Goal: Share content

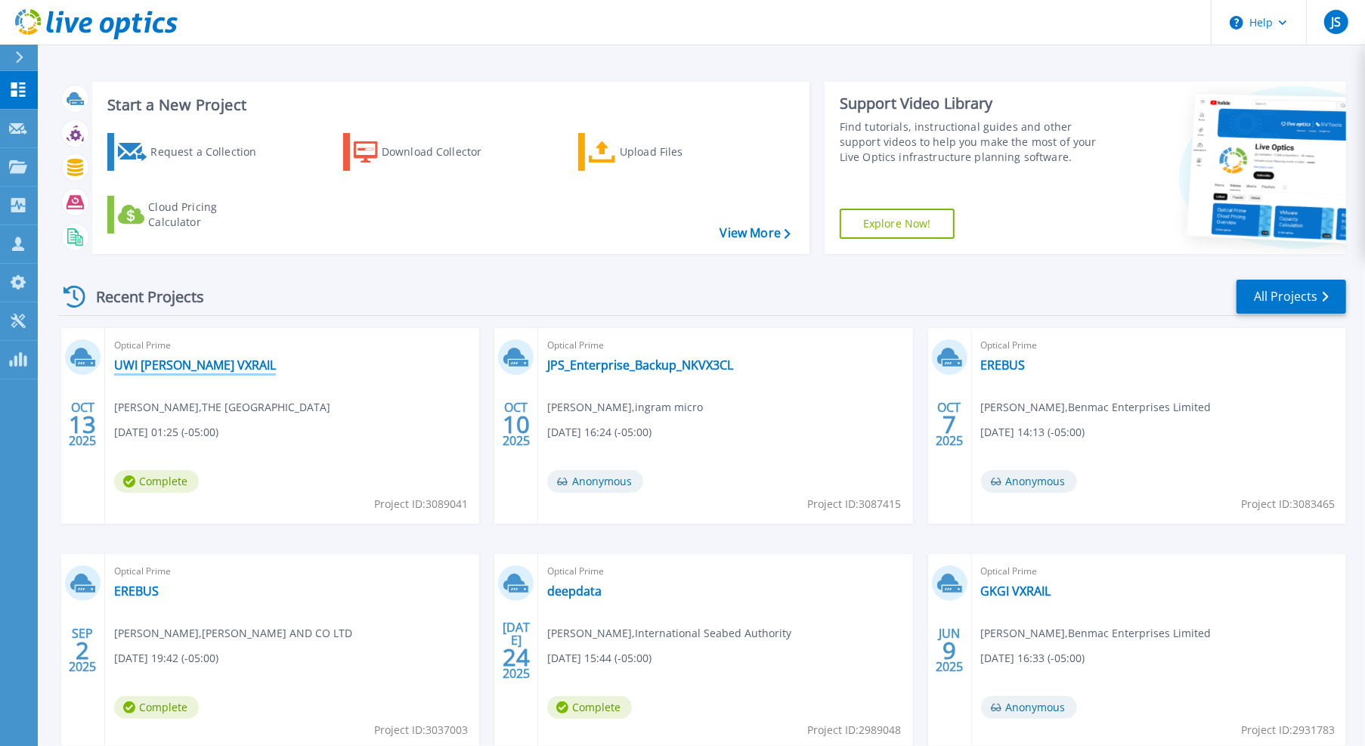
click at [185, 373] on link "UWI [PERSON_NAME] VXRAIL" at bounding box center [195, 365] width 162 height 15
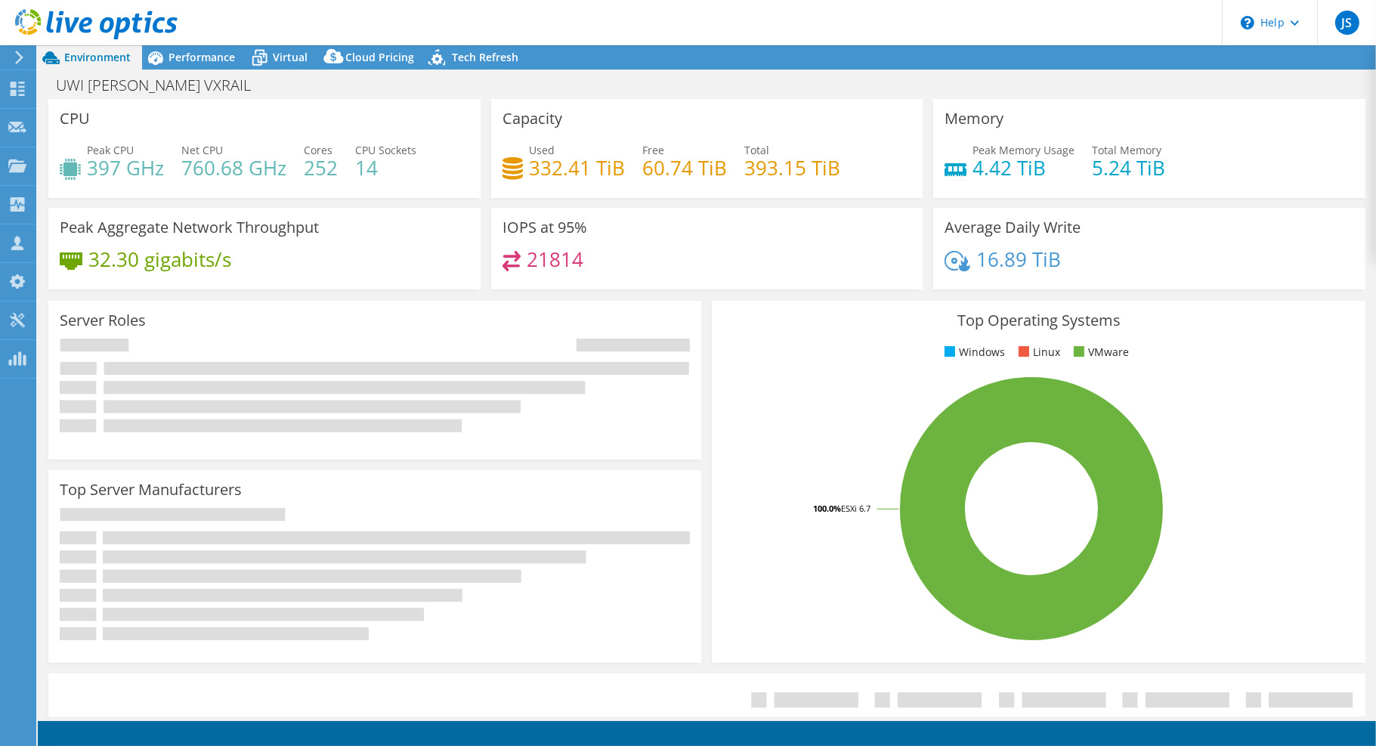
select select "USD"
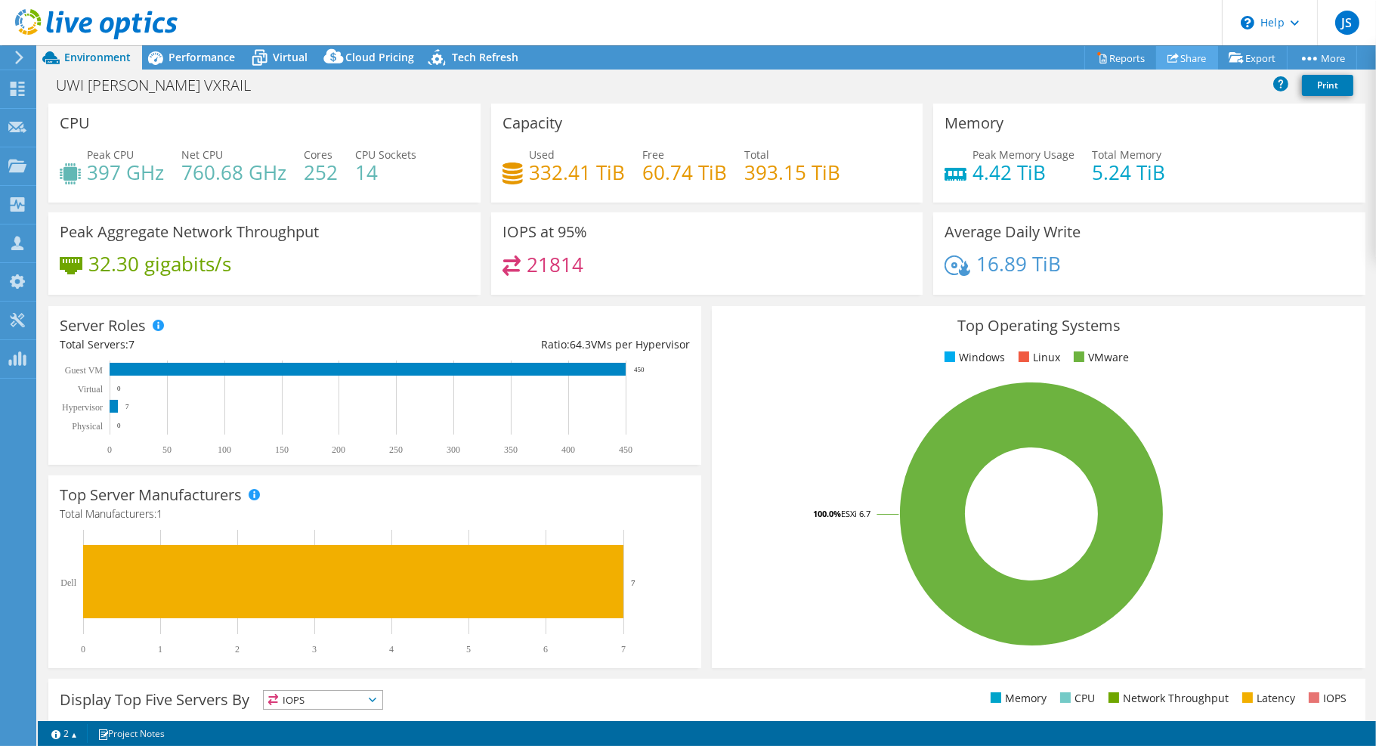
click at [1192, 48] on link "Share" at bounding box center [1187, 57] width 62 height 23
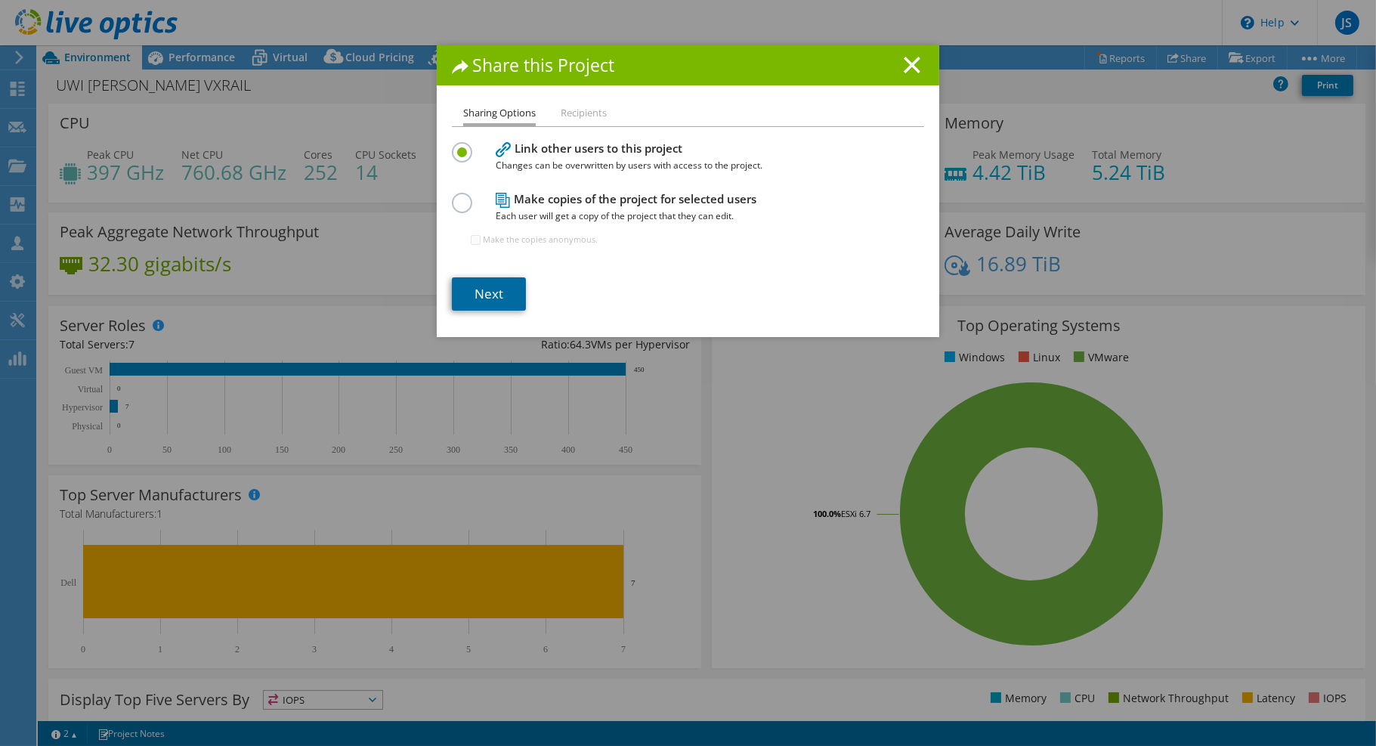
click at [505, 309] on link "Next" at bounding box center [489, 293] width 74 height 33
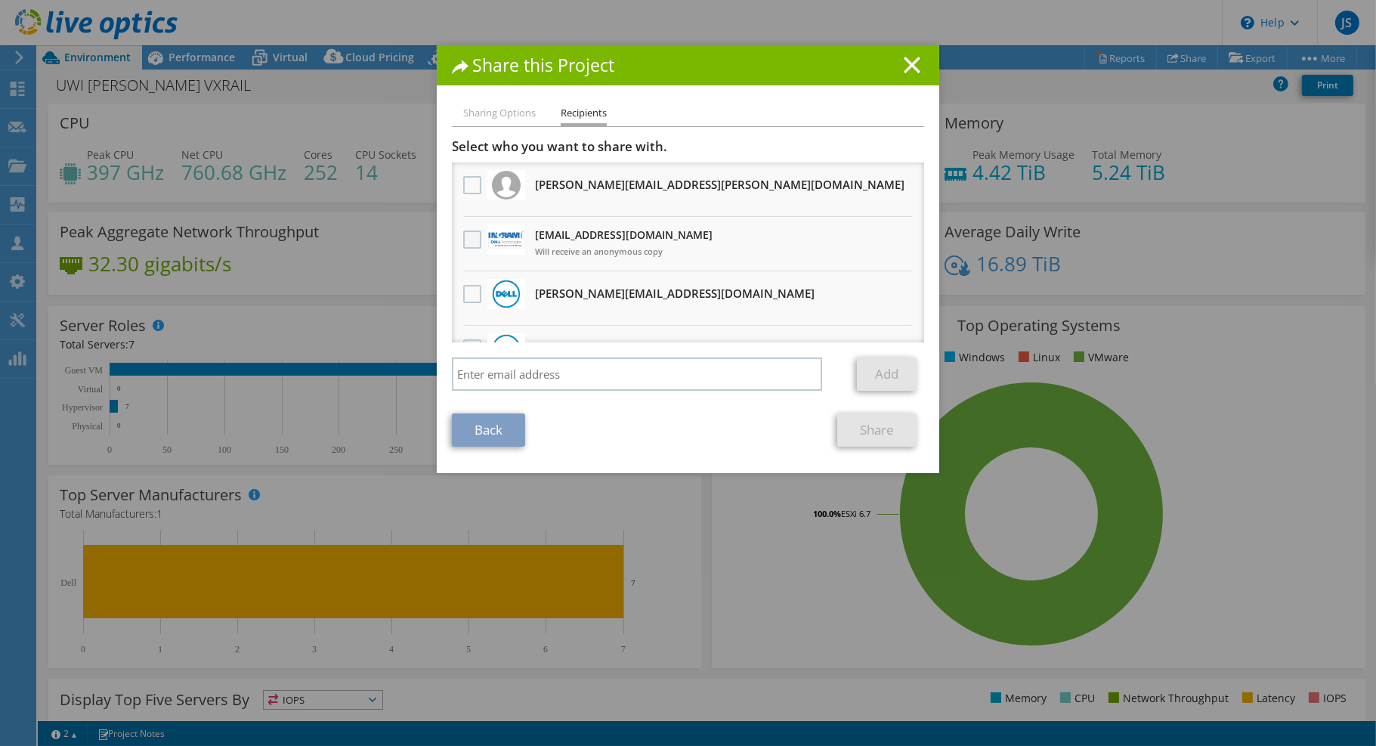
click at [464, 236] on label at bounding box center [474, 240] width 22 height 18
click at [0, 0] on input "checkbox" at bounding box center [0, 0] width 0 height 0
click at [892, 433] on link "Share" at bounding box center [876, 429] width 79 height 33
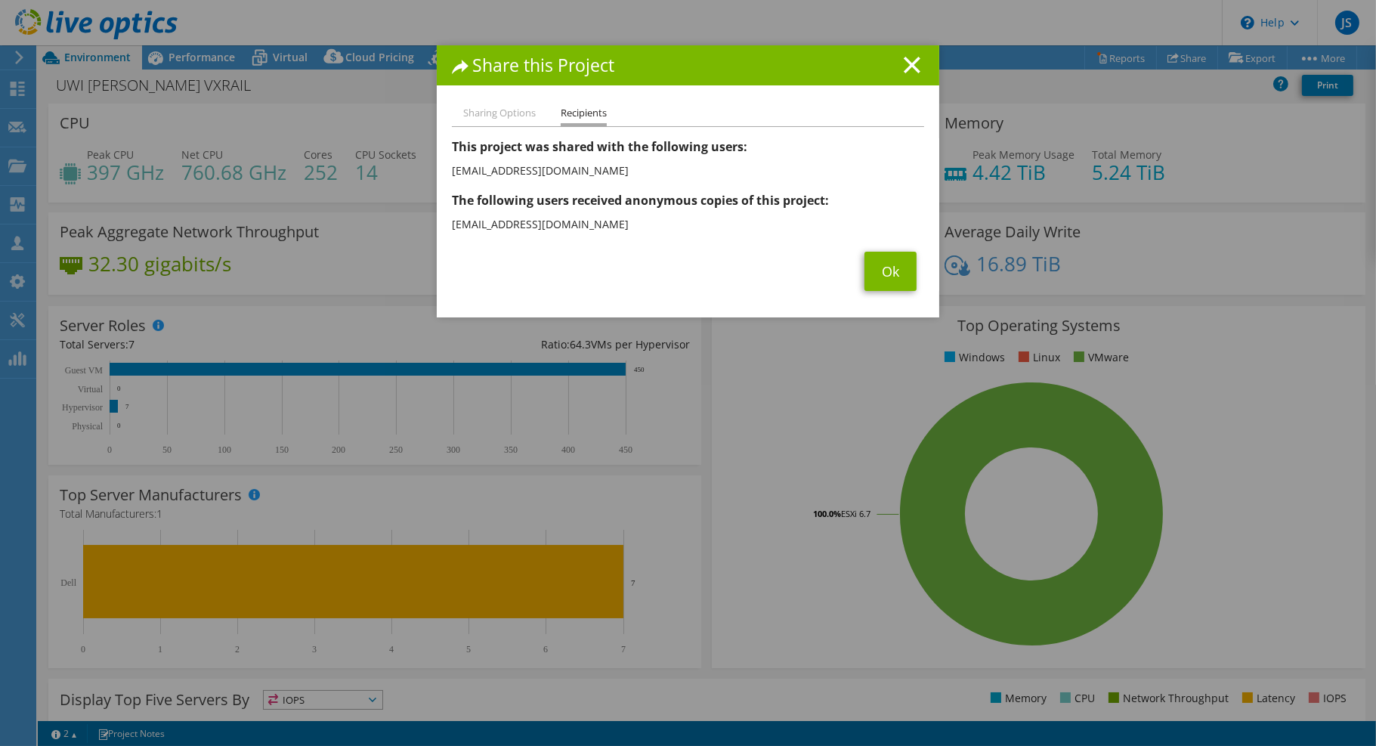
click at [880, 301] on div "Sharing Options Recipients Link other users to this project Changes can be over…" at bounding box center [688, 210] width 503 height 213
click at [890, 271] on link "Ok" at bounding box center [891, 271] width 52 height 39
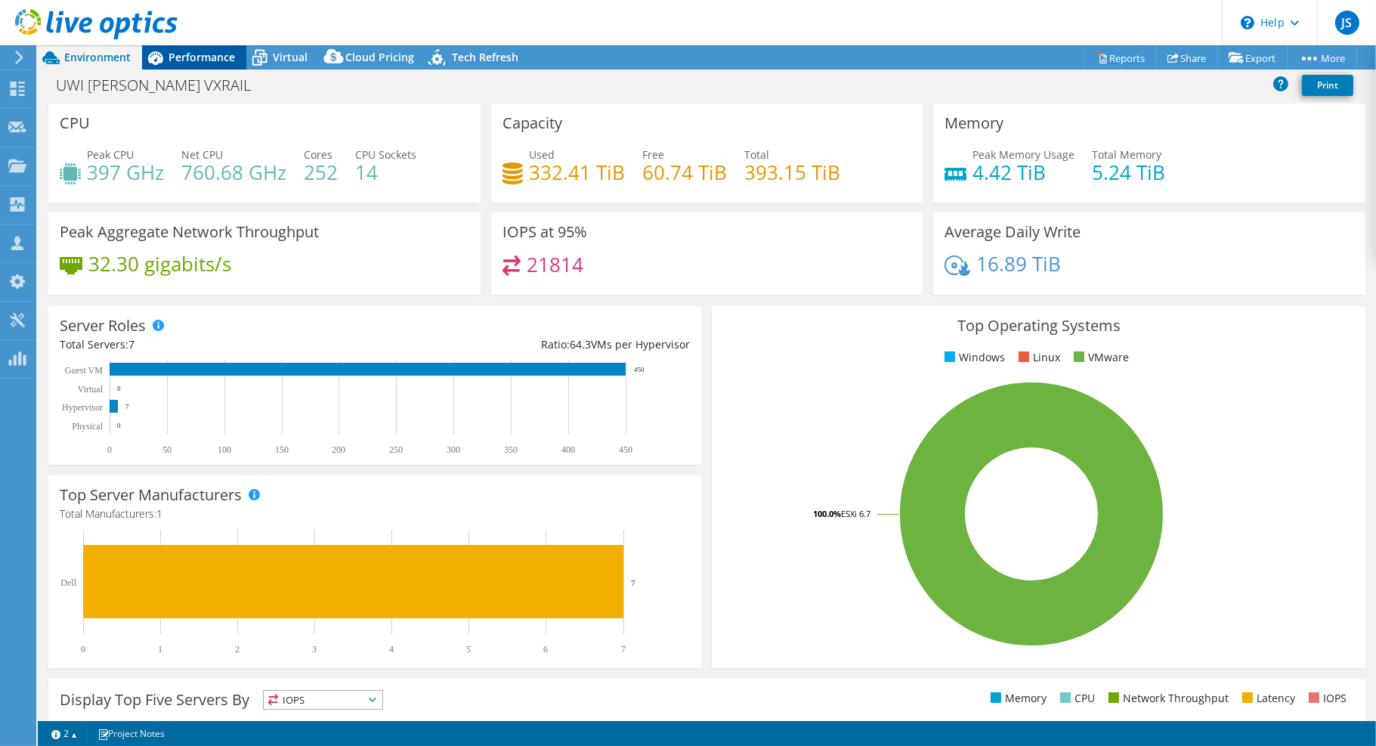
click at [218, 60] on span "Performance" at bounding box center [202, 57] width 67 height 14
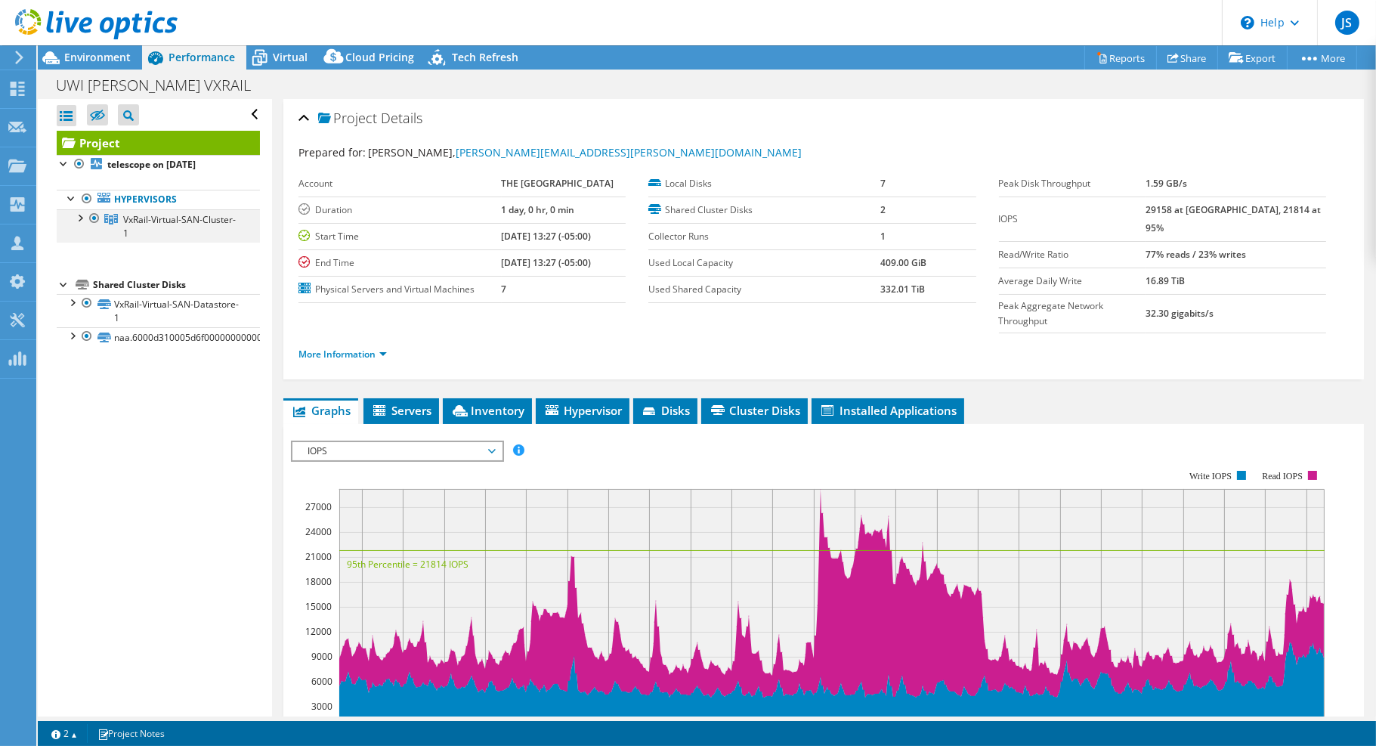
click at [77, 219] on div at bounding box center [79, 216] width 15 height 15
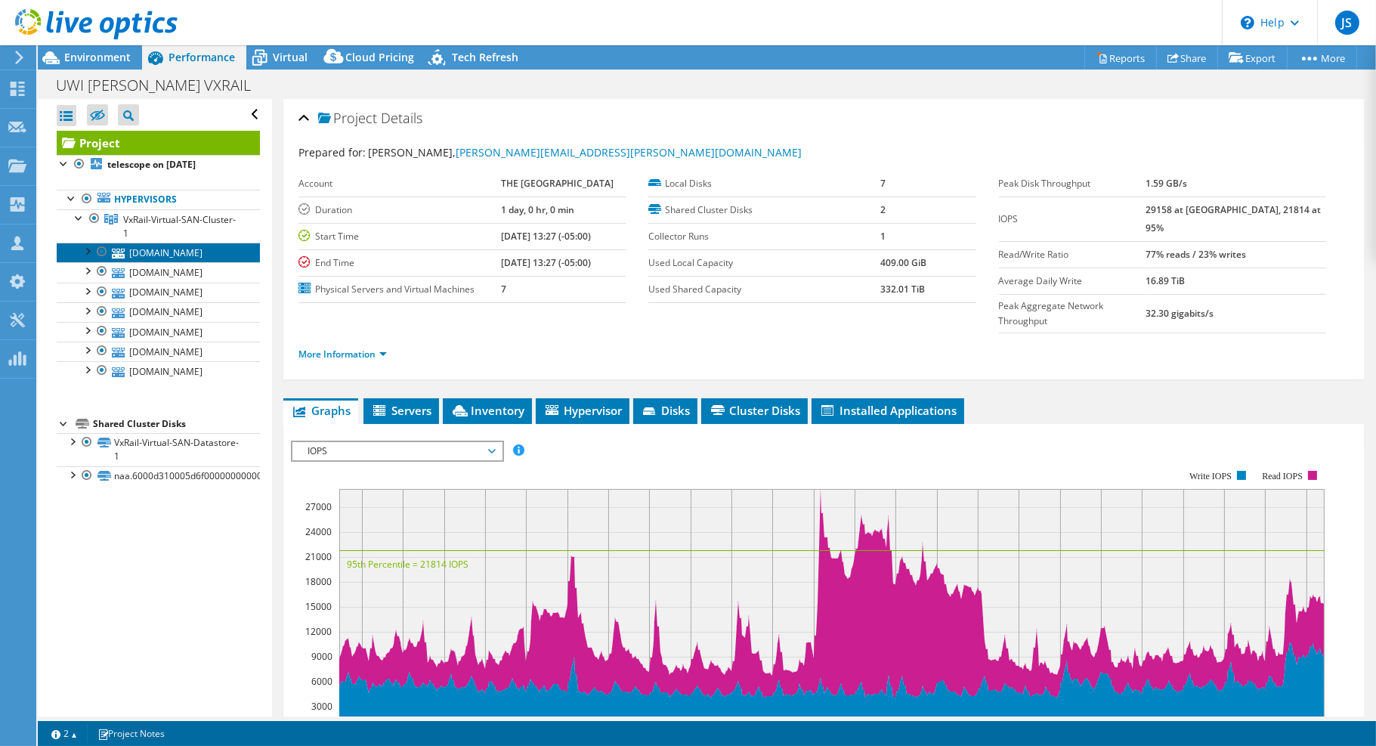
click at [177, 246] on link "[DOMAIN_NAME]" at bounding box center [158, 253] width 203 height 20
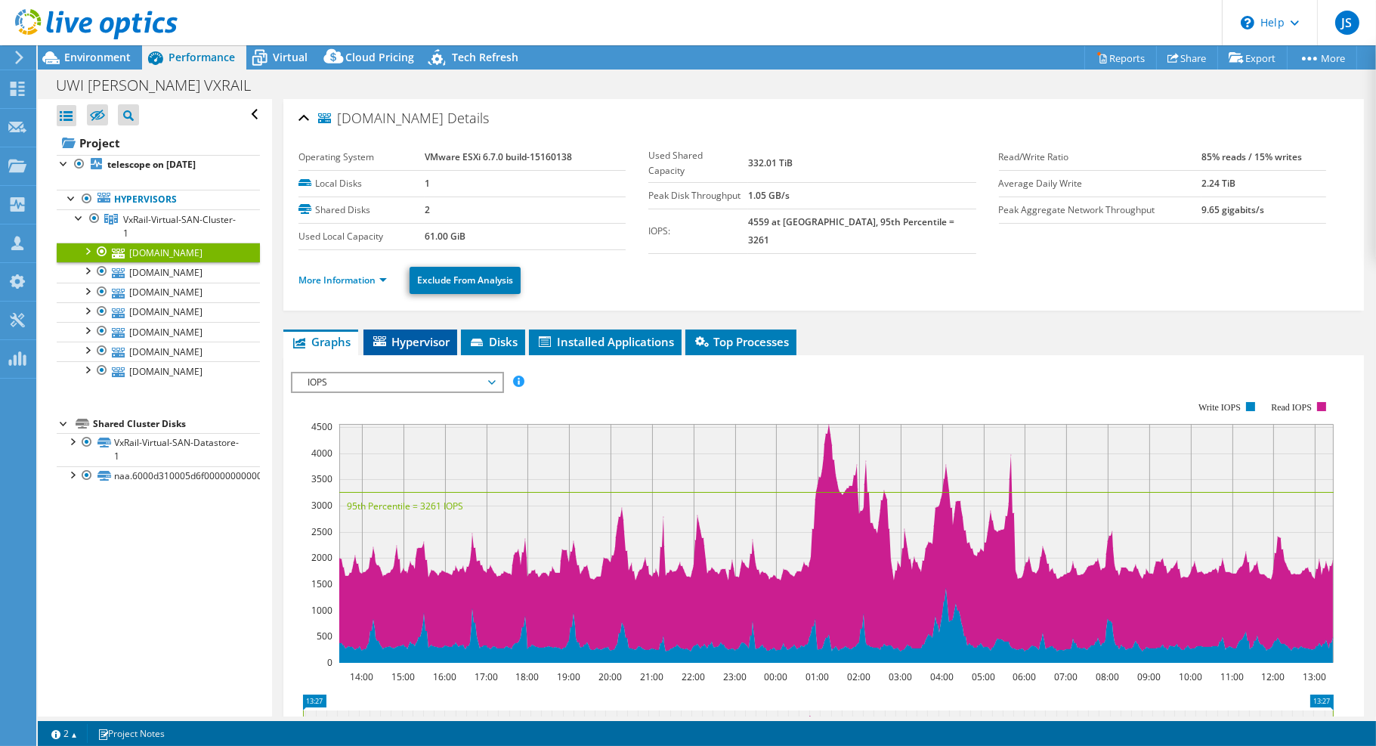
click at [388, 334] on span "Hypervisor" at bounding box center [410, 341] width 79 height 15
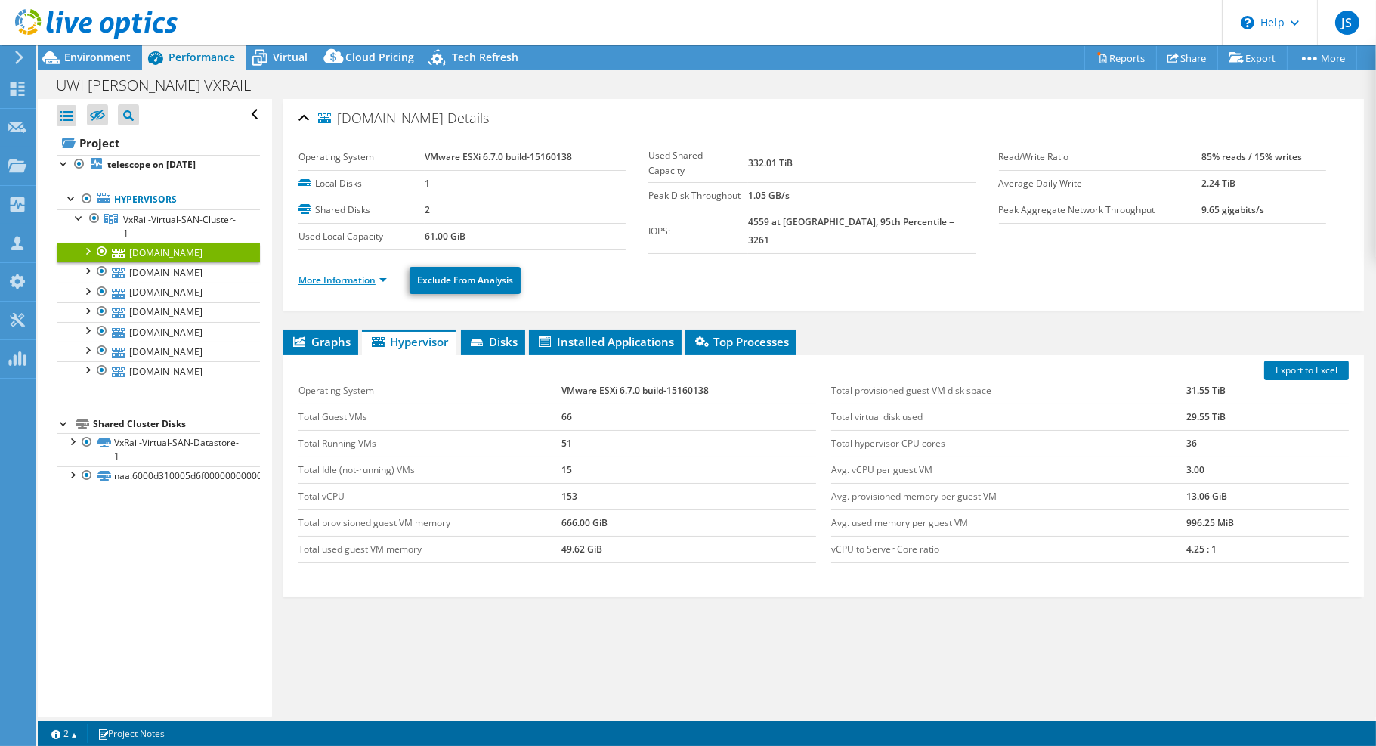
click at [371, 277] on link "More Information" at bounding box center [343, 280] width 88 height 13
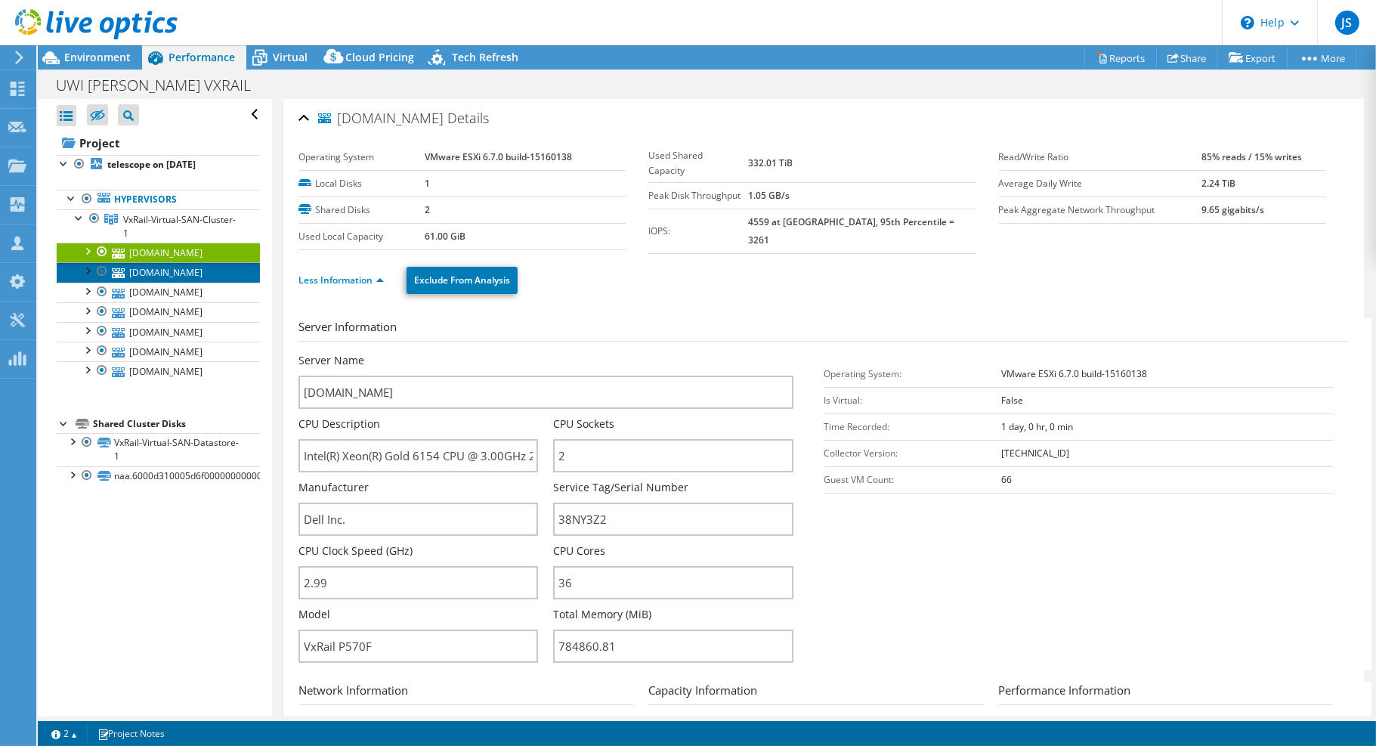
click at [140, 282] on link "[DOMAIN_NAME]" at bounding box center [158, 272] width 203 height 20
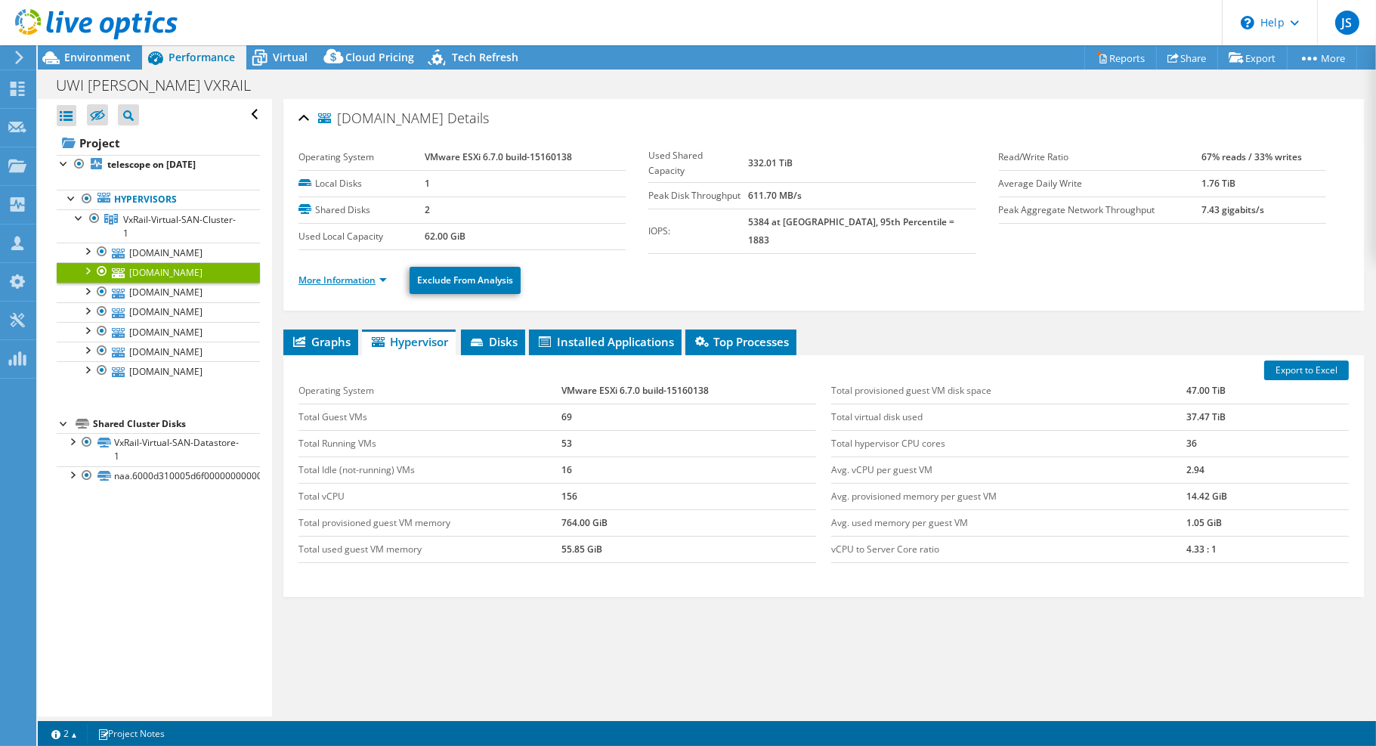
click at [364, 274] on link "More Information" at bounding box center [343, 280] width 88 height 13
